Goal: Information Seeking & Learning: Learn about a topic

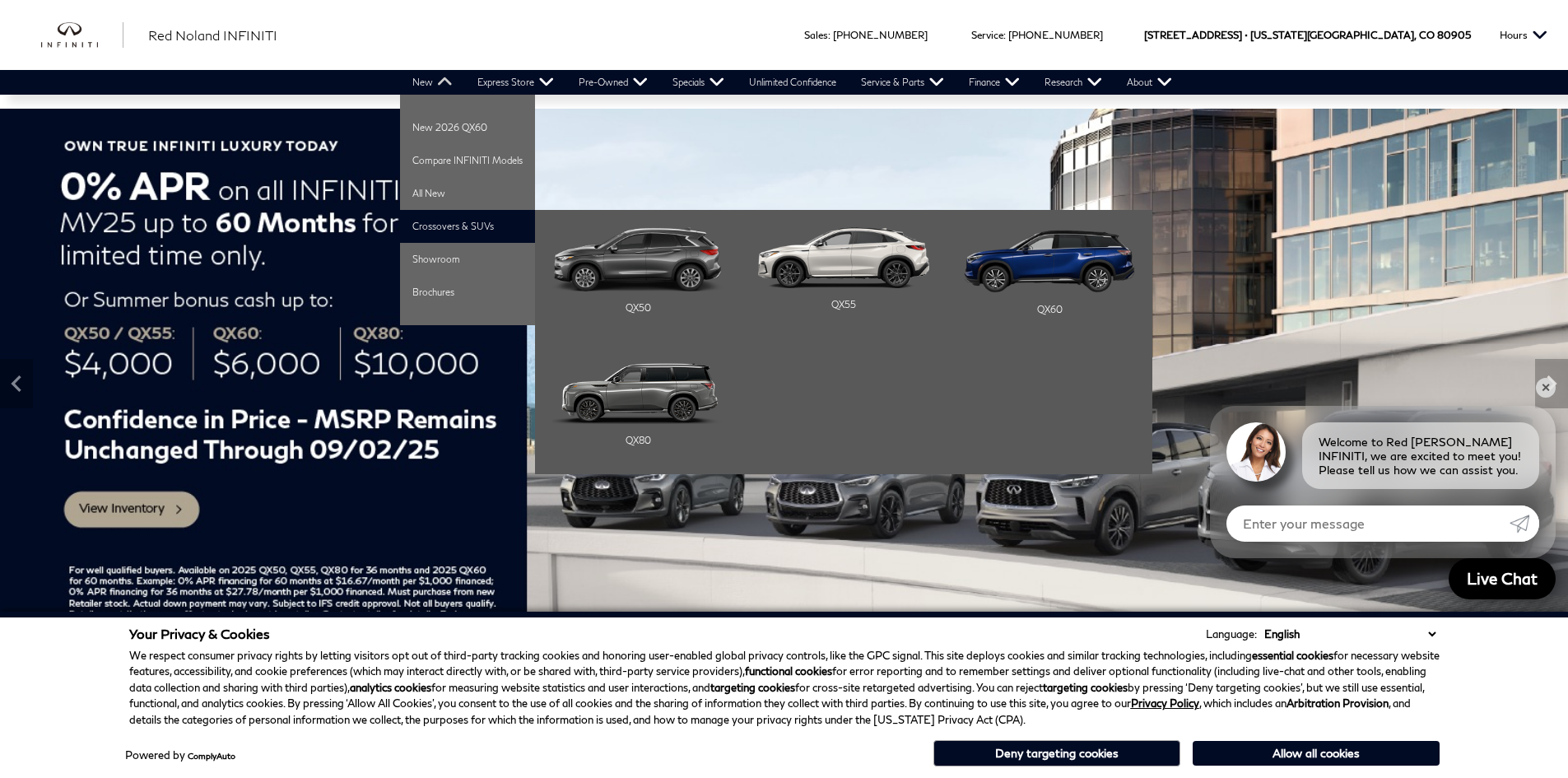
click at [433, 217] on li "Crossovers & SUVs QX50 QX55 QX60" at bounding box center [468, 226] width 135 height 33
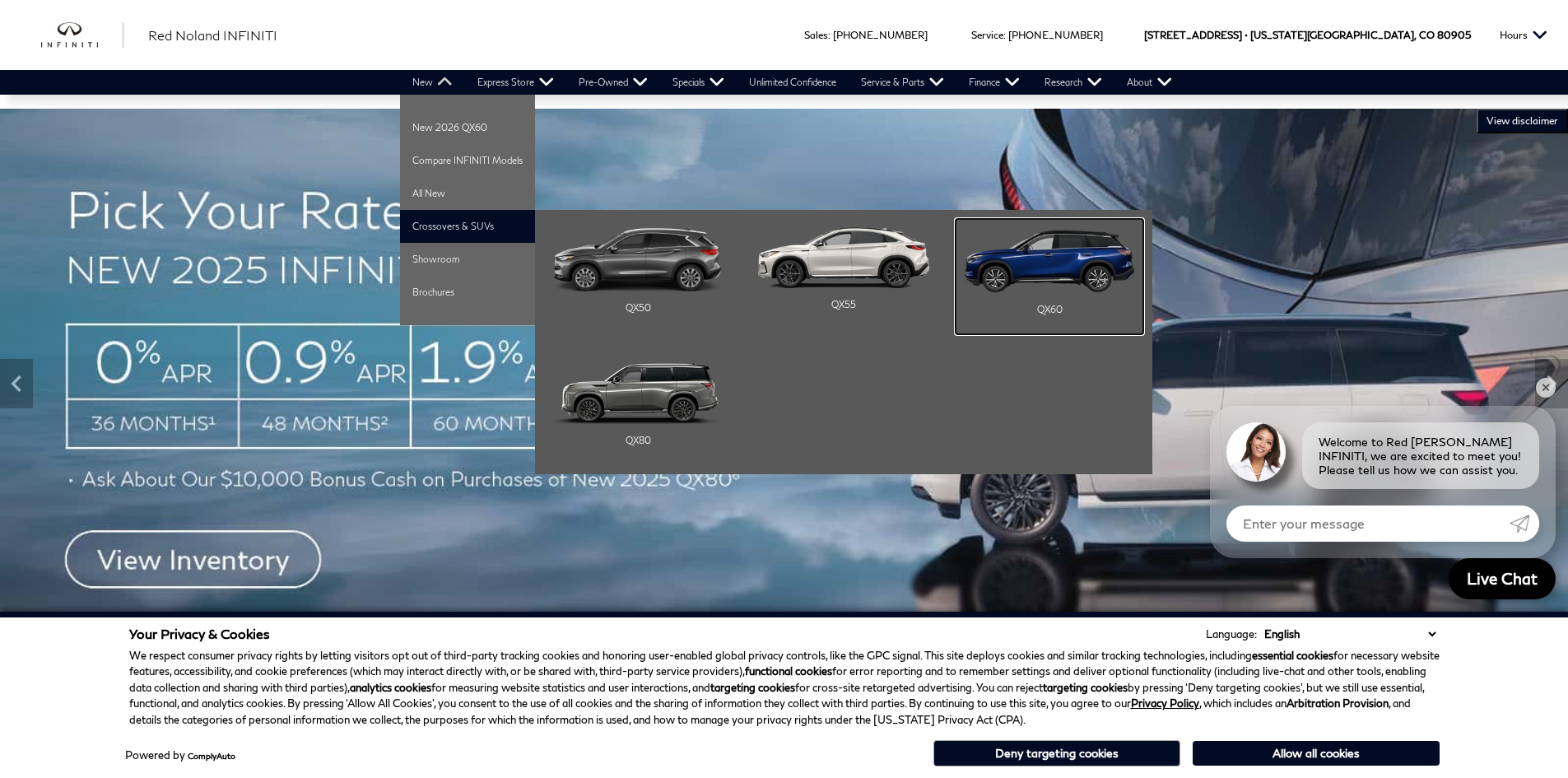
click at [1048, 278] on img "Main Navigation" at bounding box center [1049, 260] width 171 height 66
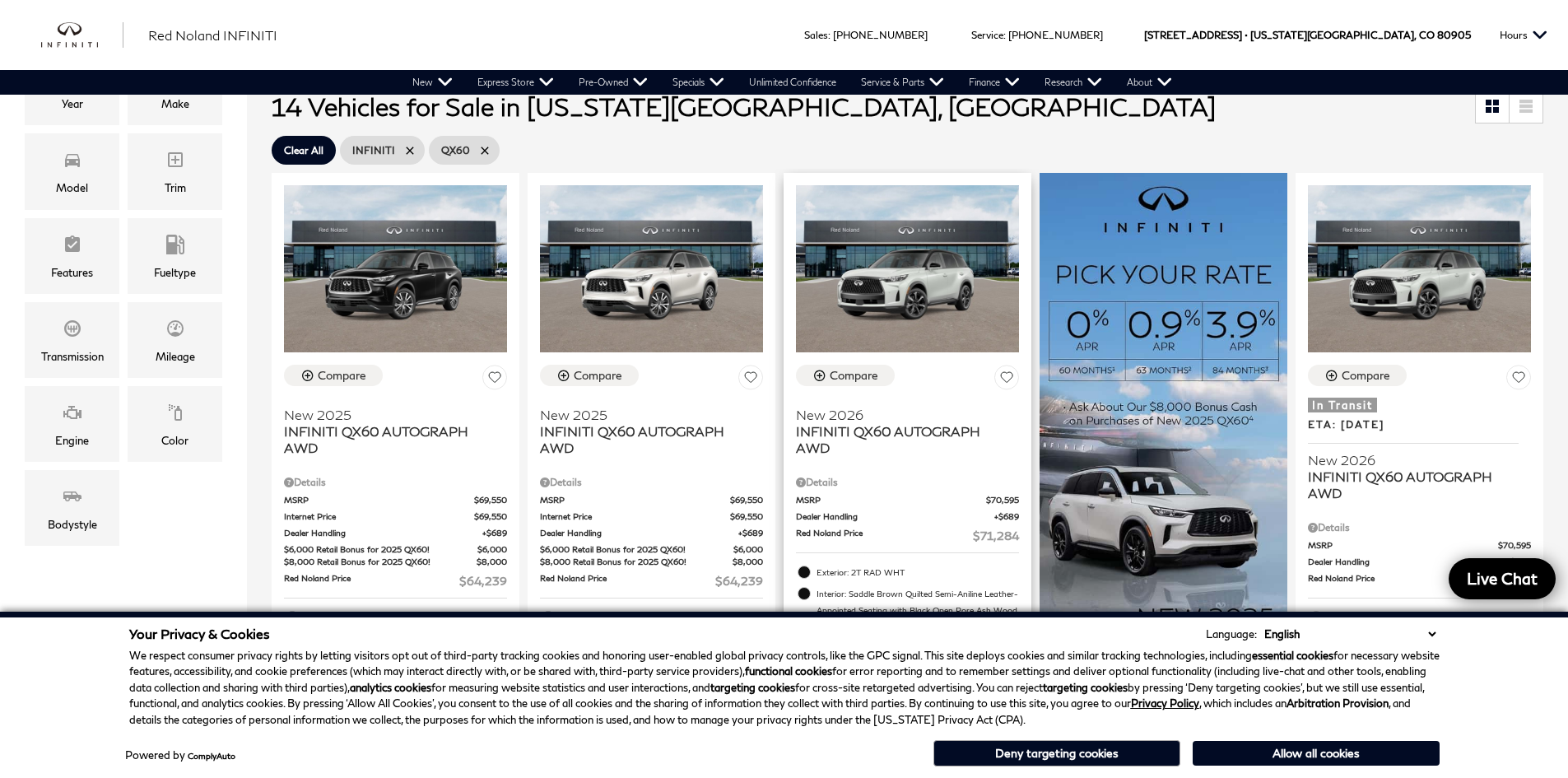
scroll to position [247, 0]
